Goal: Transaction & Acquisition: Purchase product/service

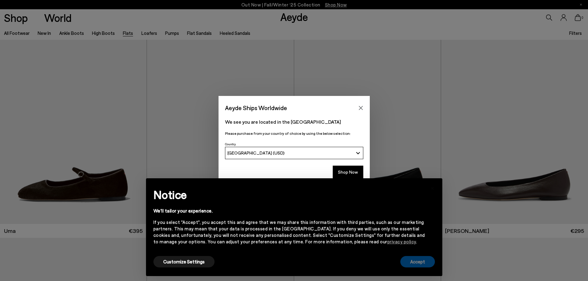
click at [415, 261] on button "Accept" at bounding box center [417, 261] width 35 height 11
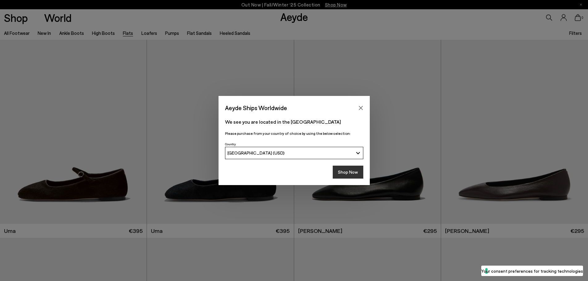
click at [350, 175] on button "Shop Now" at bounding box center [348, 172] width 31 height 13
click at [345, 171] on button "Shop Now" at bounding box center [348, 172] width 31 height 13
click at [361, 107] on icon "Close" at bounding box center [361, 108] width 4 height 4
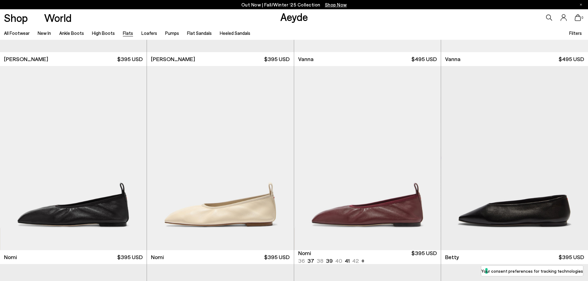
scroll to position [432, 0]
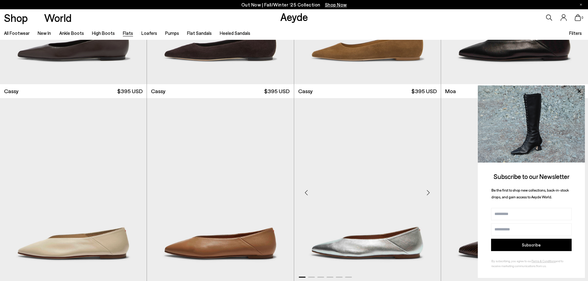
scroll to position [1390, 0]
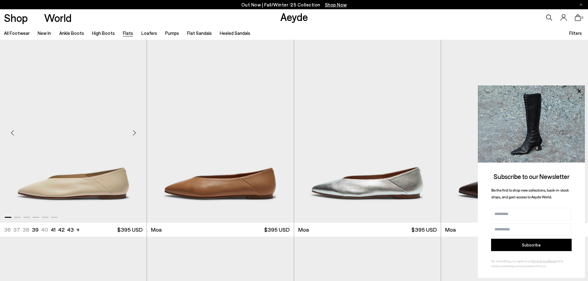
click at [135, 132] on div "Next slide" at bounding box center [134, 133] width 19 height 19
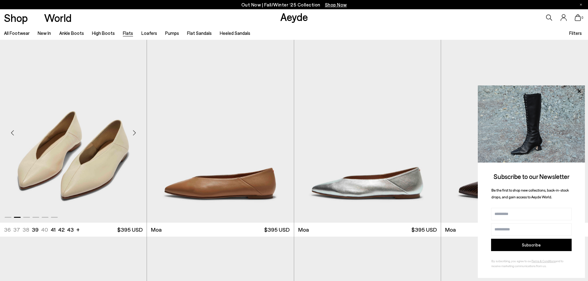
click at [135, 132] on div "Next slide" at bounding box center [134, 133] width 19 height 19
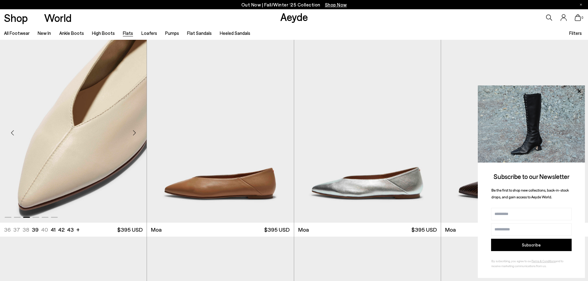
click at [135, 132] on div "Next slide" at bounding box center [134, 133] width 19 height 19
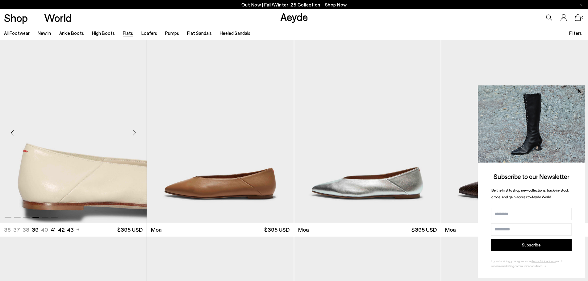
click at [135, 132] on div "Next slide" at bounding box center [134, 133] width 19 height 19
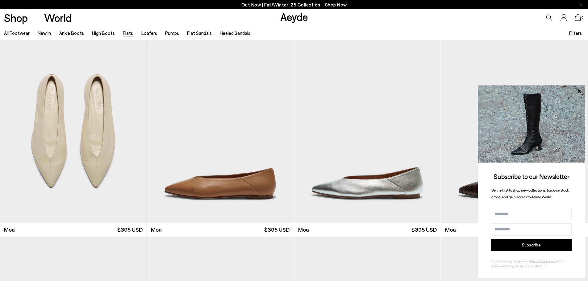
click at [580, 254] on div "Subscribe to our Newsletter Be the first to shop new collections, back-in-stock…" at bounding box center [531, 182] width 107 height 193
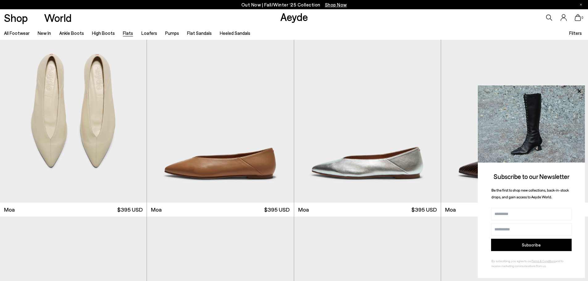
scroll to position [1420, 0]
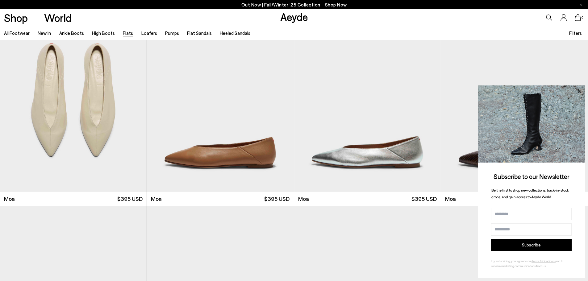
click at [577, 90] on icon at bounding box center [579, 91] width 8 height 8
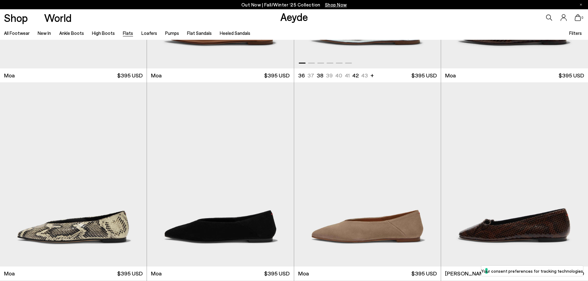
scroll to position [1667, 0]
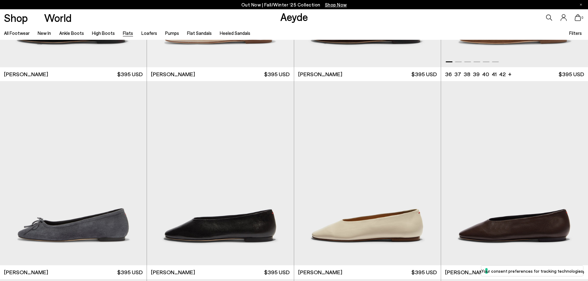
scroll to position [1976, 0]
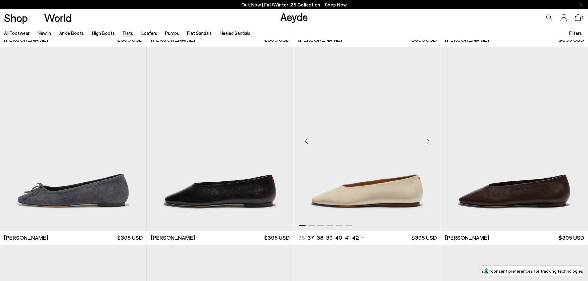
click at [428, 140] on div "Next slide" at bounding box center [428, 141] width 19 height 19
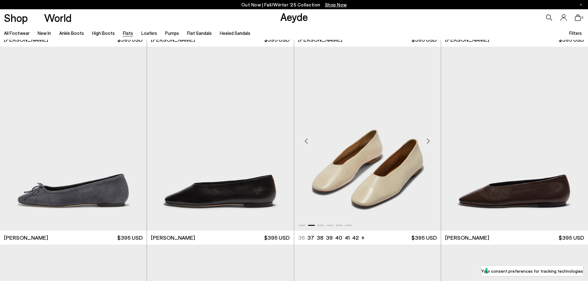
click at [428, 140] on div "Next slide" at bounding box center [428, 141] width 19 height 19
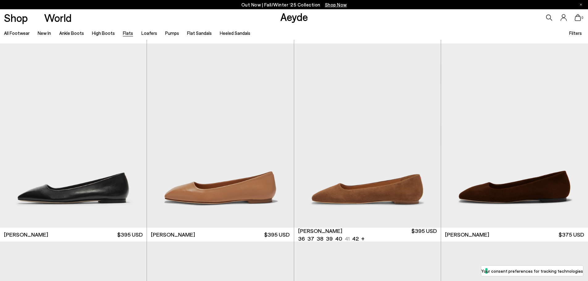
scroll to position [2625, 0]
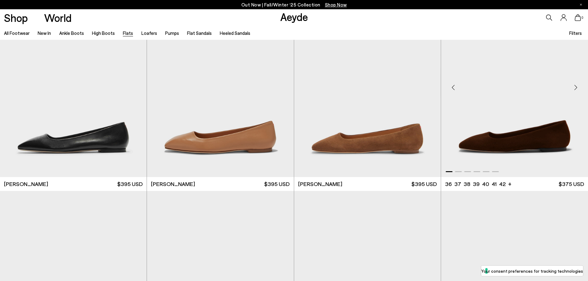
click at [576, 86] on div "Next slide" at bounding box center [576, 87] width 19 height 19
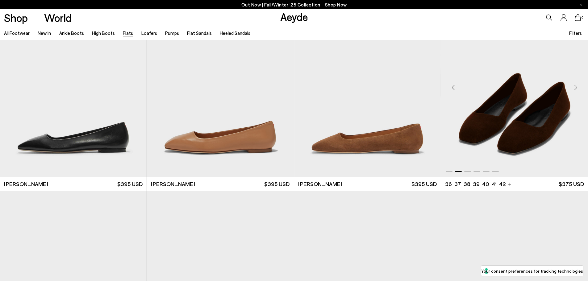
click at [576, 86] on div "Next slide" at bounding box center [576, 87] width 19 height 19
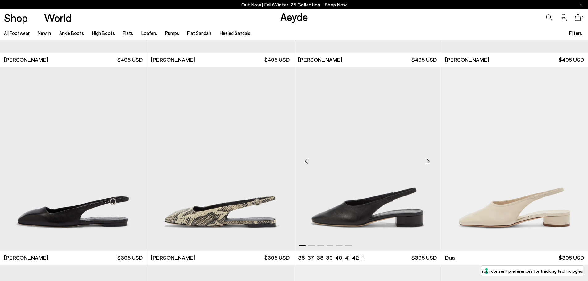
scroll to position [3026, 0]
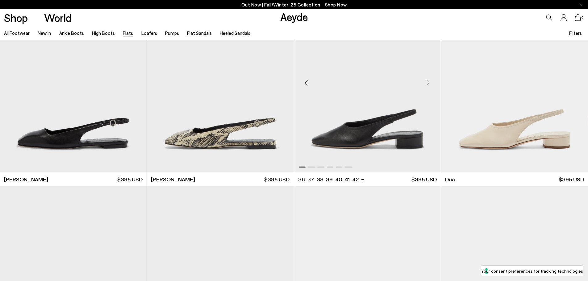
click at [428, 84] on div "Next slide" at bounding box center [428, 82] width 19 height 19
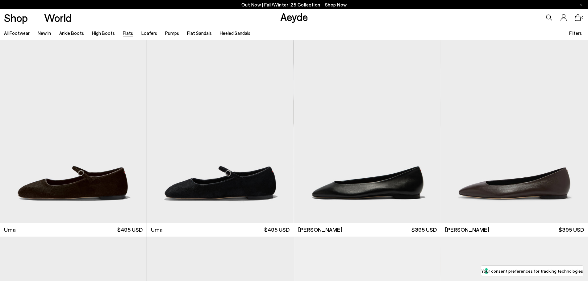
scroll to position [0, 0]
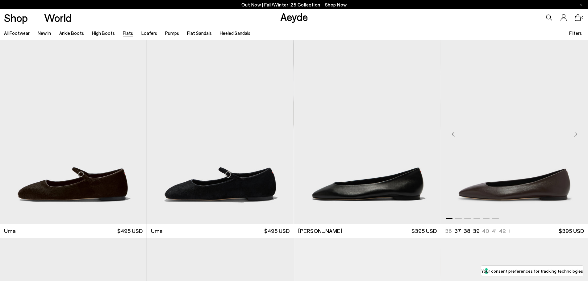
click at [577, 136] on div "Next slide" at bounding box center [576, 134] width 19 height 19
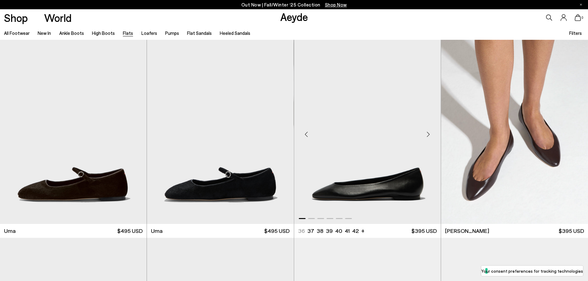
click at [426, 135] on div "Next slide" at bounding box center [428, 134] width 19 height 19
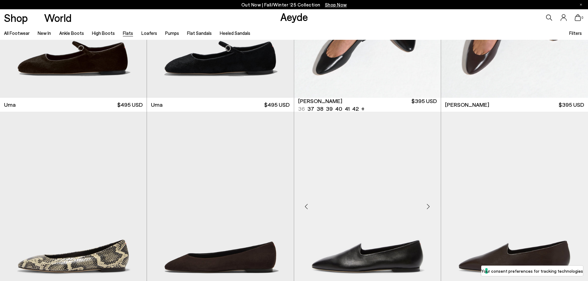
scroll to position [185, 0]
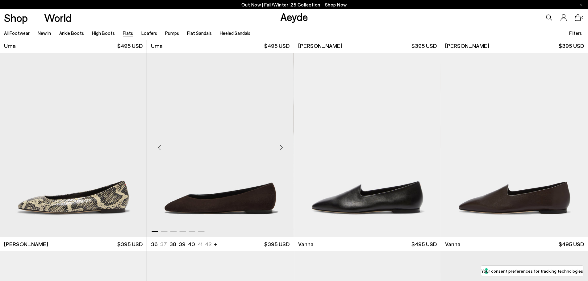
click at [284, 147] on div "Next slide" at bounding box center [281, 147] width 19 height 19
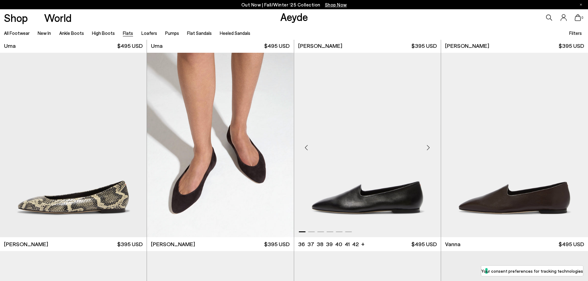
click at [430, 149] on div "Next slide" at bounding box center [428, 147] width 19 height 19
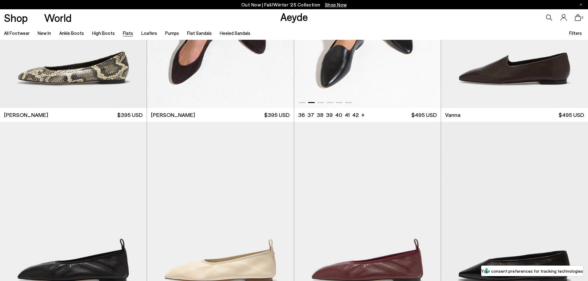
scroll to position [371, 0]
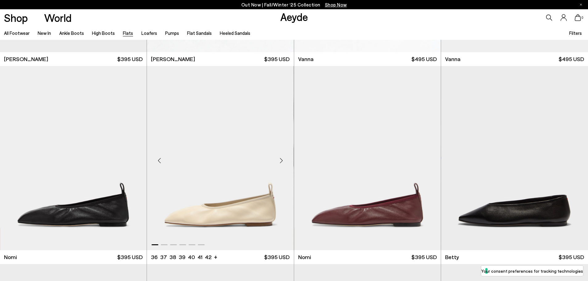
click at [283, 161] on div "Next slide" at bounding box center [281, 160] width 19 height 19
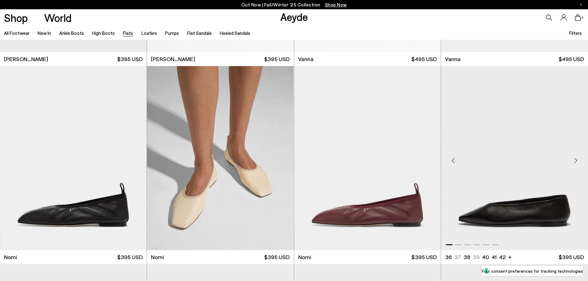
click at [577, 160] on div "Next slide" at bounding box center [576, 160] width 19 height 19
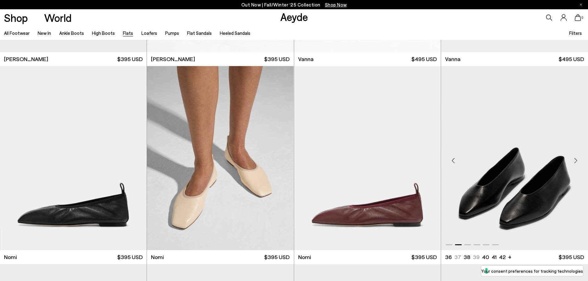
click at [577, 160] on div "Next slide" at bounding box center [576, 160] width 19 height 19
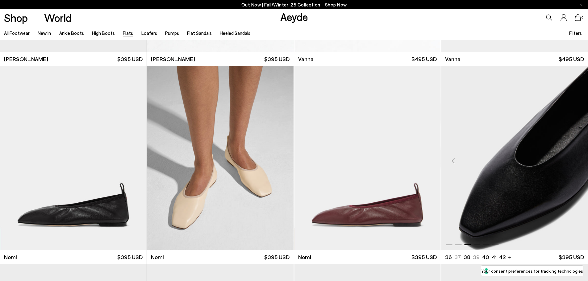
click at [577, 160] on div "Next slide" at bounding box center [576, 160] width 19 height 19
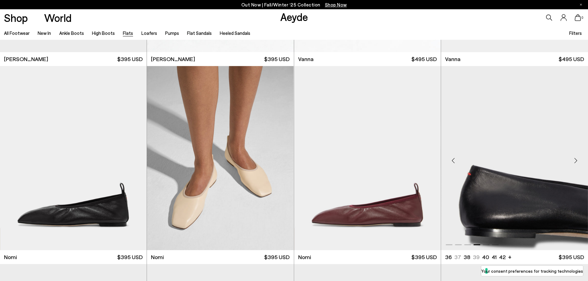
click at [577, 160] on div "Next slide" at bounding box center [576, 160] width 19 height 19
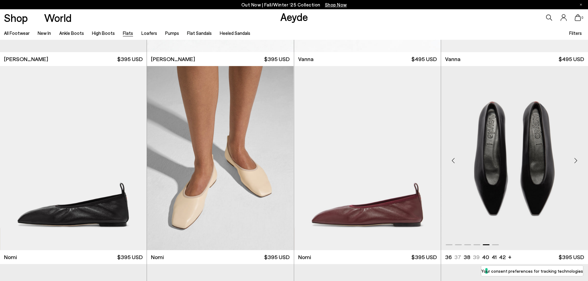
click at [577, 160] on div "Next slide" at bounding box center [576, 160] width 19 height 19
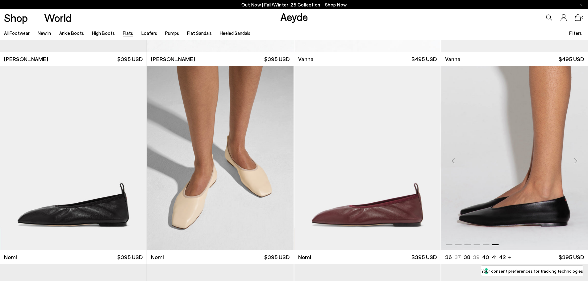
click at [577, 160] on div "Next slide" at bounding box center [576, 160] width 19 height 19
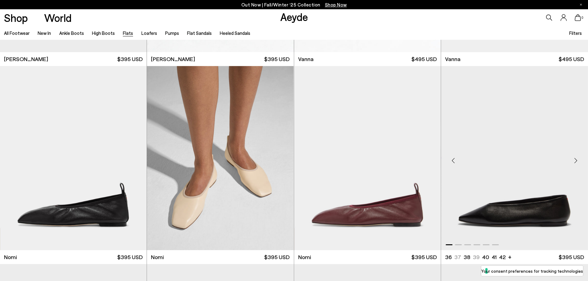
click at [577, 160] on div "Next slide" at bounding box center [576, 160] width 19 height 19
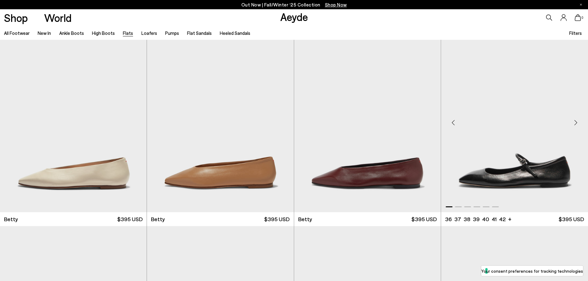
scroll to position [618, 0]
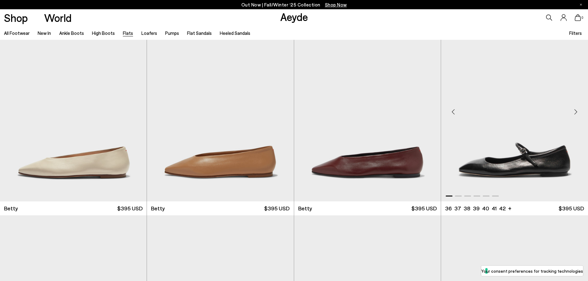
click at [575, 112] on div "Next slide" at bounding box center [576, 112] width 19 height 19
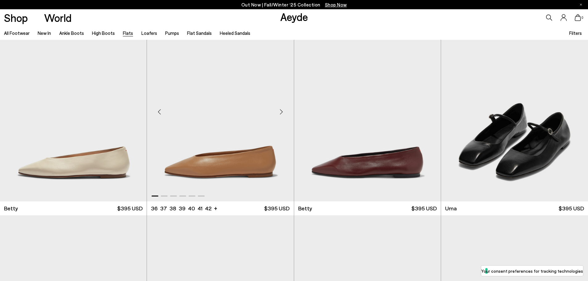
click at [281, 111] on div "Next slide" at bounding box center [281, 112] width 19 height 19
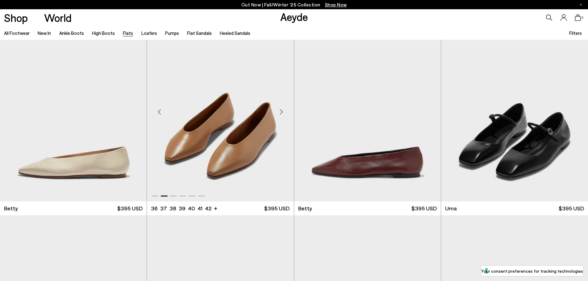
click at [281, 111] on div "Next slide" at bounding box center [281, 112] width 19 height 19
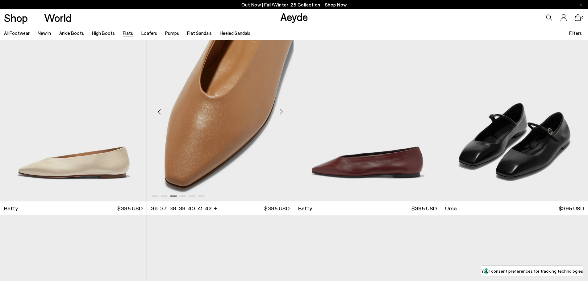
click at [281, 111] on div "Next slide" at bounding box center [281, 112] width 19 height 19
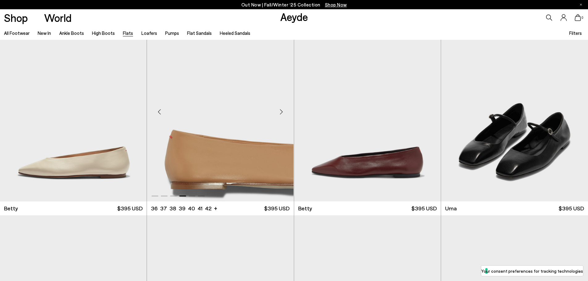
click at [281, 111] on div "Next slide" at bounding box center [281, 112] width 19 height 19
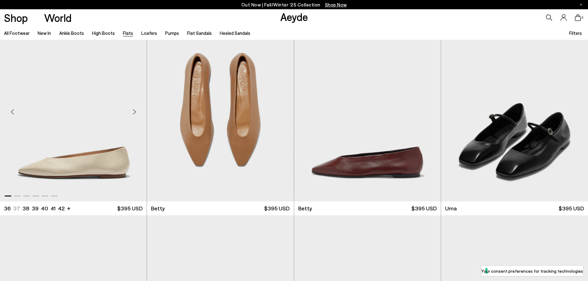
click at [134, 114] on div "Next slide" at bounding box center [134, 112] width 19 height 19
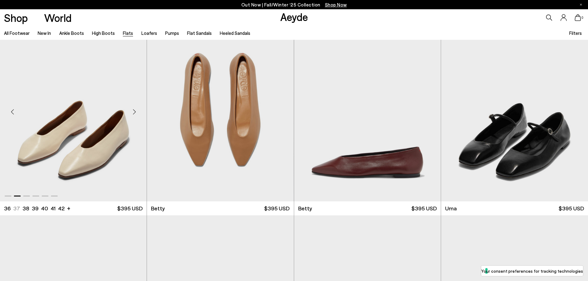
click at [134, 114] on div "Next slide" at bounding box center [134, 112] width 19 height 19
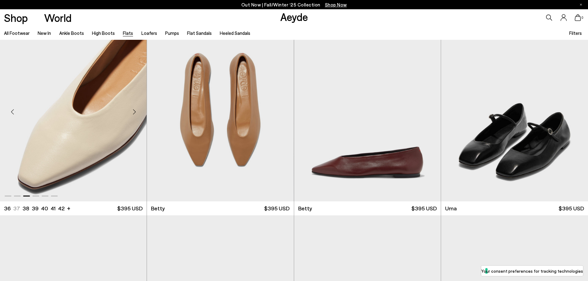
click at [134, 114] on div "Next slide" at bounding box center [134, 112] width 19 height 19
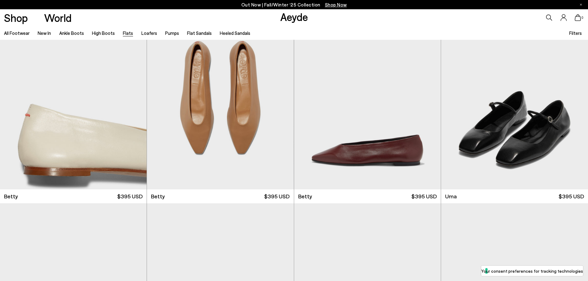
scroll to position [865, 0]
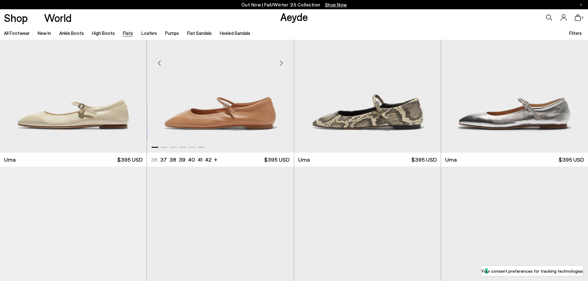
click at [278, 65] on div "Next slide" at bounding box center [281, 63] width 19 height 19
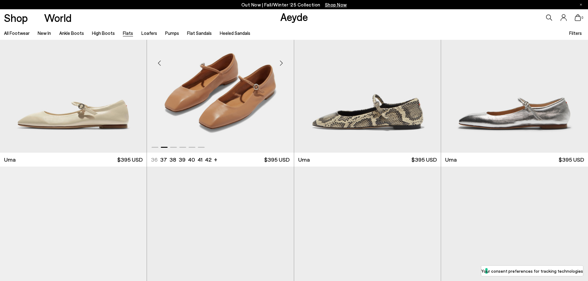
click at [278, 65] on div "Next slide" at bounding box center [281, 63] width 19 height 19
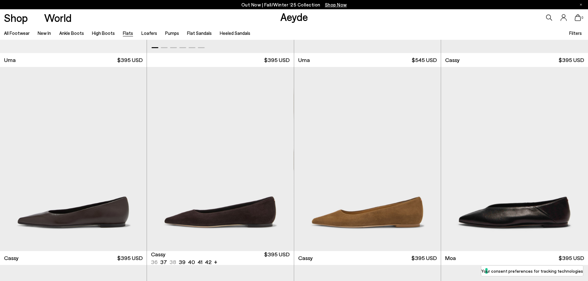
scroll to position [1173, 0]
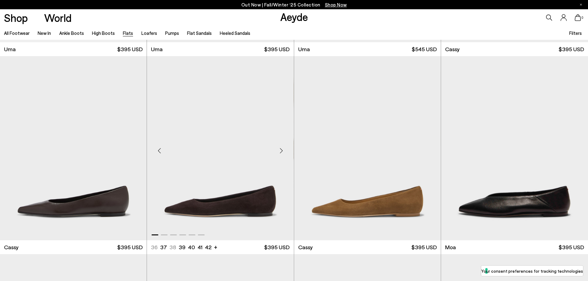
click at [280, 149] on div "Next slide" at bounding box center [281, 151] width 19 height 19
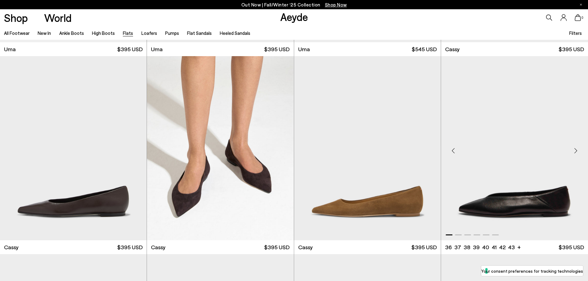
click at [576, 151] on div "Next slide" at bounding box center [576, 151] width 19 height 19
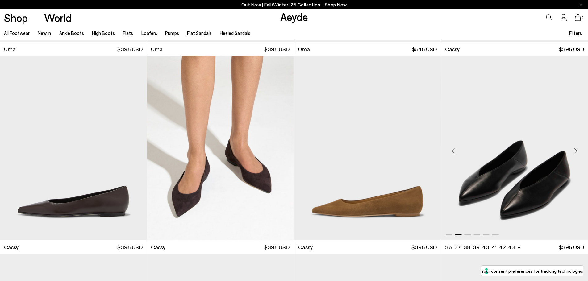
click at [576, 151] on div "Next slide" at bounding box center [576, 151] width 19 height 19
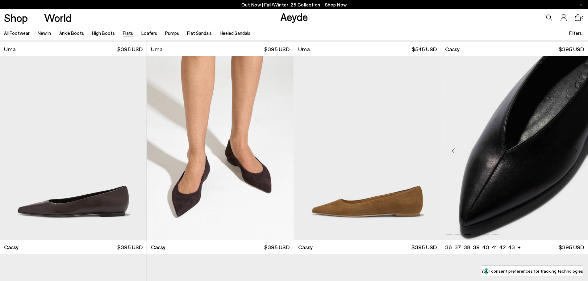
click at [576, 151] on div "Next slide" at bounding box center [576, 151] width 19 height 19
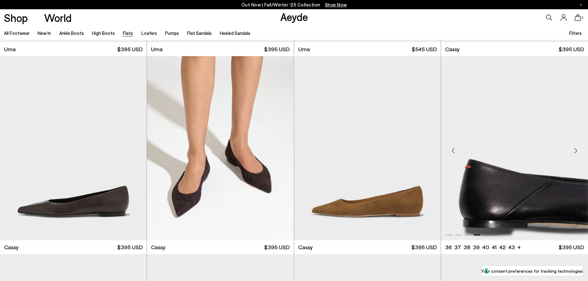
click at [576, 151] on div "Next slide" at bounding box center [576, 151] width 19 height 19
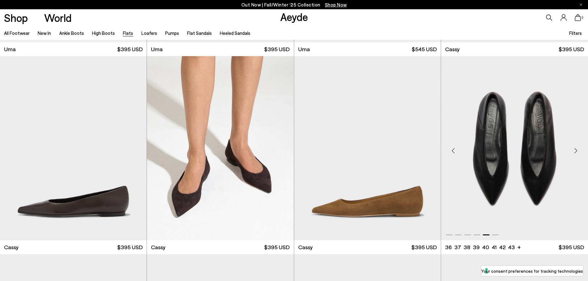
click at [576, 151] on div "Next slide" at bounding box center [576, 151] width 19 height 19
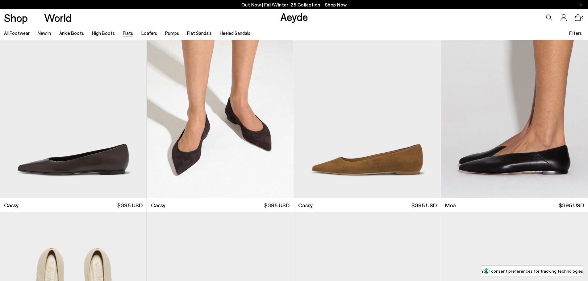
scroll to position [1420, 0]
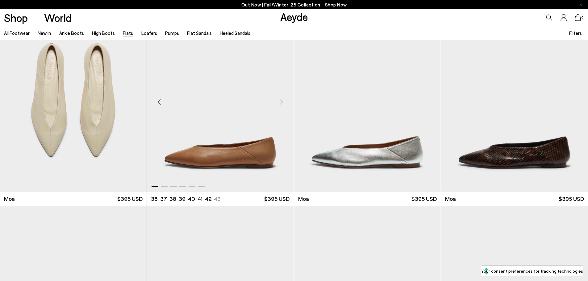
click at [283, 99] on div "Next slide" at bounding box center [281, 102] width 19 height 19
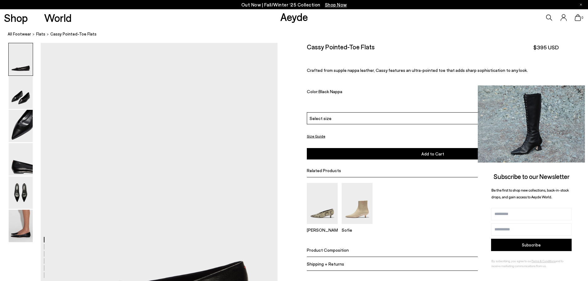
click at [580, 91] on icon at bounding box center [579, 91] width 3 height 3
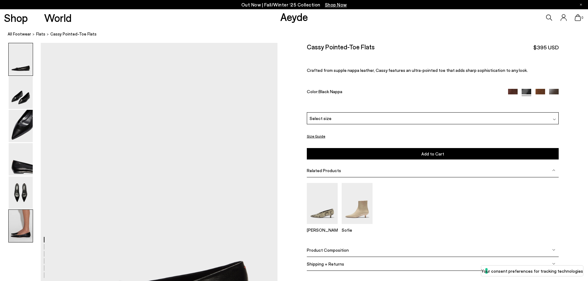
click at [19, 230] on img at bounding box center [21, 226] width 24 height 32
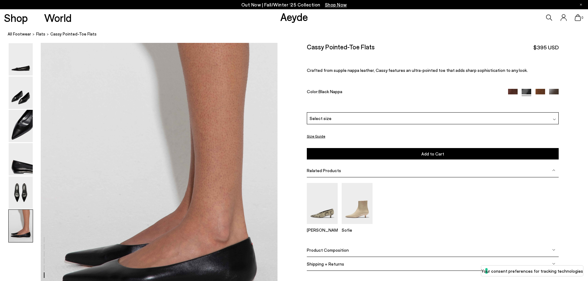
scroll to position [1626, 0]
